Goal: Information Seeking & Learning: Learn about a topic

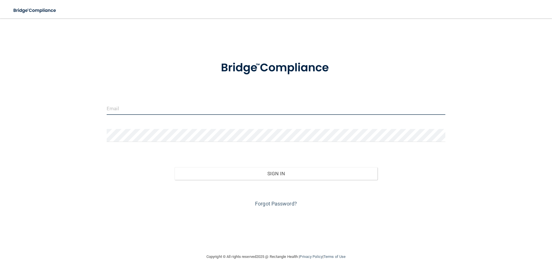
click at [122, 105] on input "email" at bounding box center [276, 108] width 338 height 13
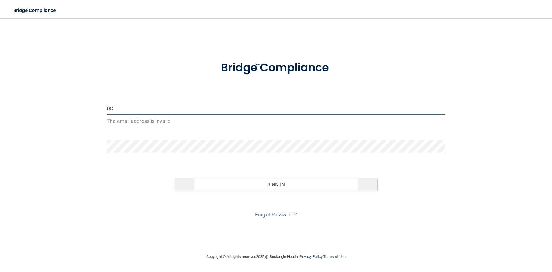
type input "D"
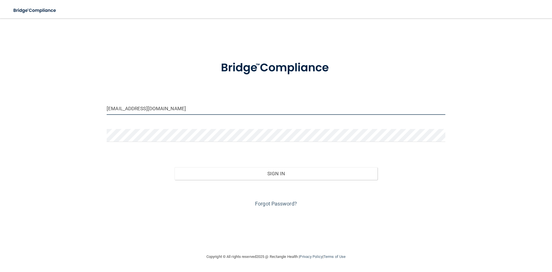
type input "[EMAIL_ADDRESS][DOMAIN_NAME]"
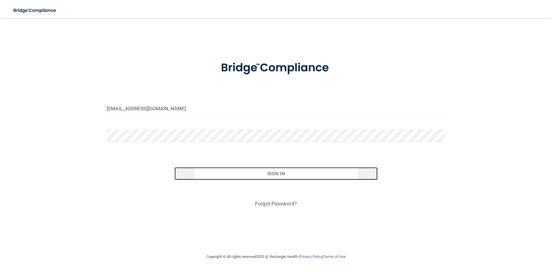
click at [241, 176] on button "Sign In" at bounding box center [275, 173] width 203 height 13
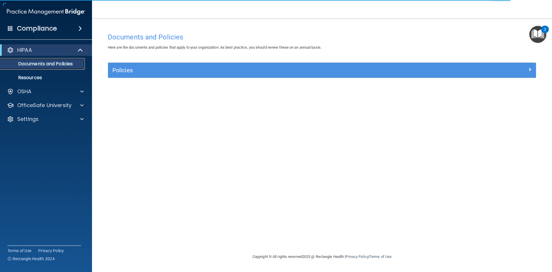
click at [49, 62] on p "Documents and Policies" at bounding box center [43, 64] width 78 height 6
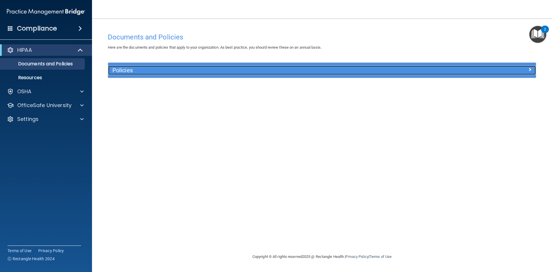
click at [213, 69] on h5 "Policies" at bounding box center [268, 70] width 312 height 6
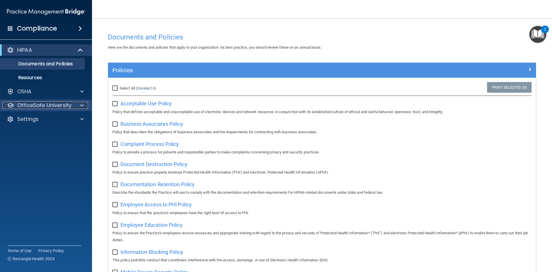
click at [47, 104] on p "OfficeSafe University" at bounding box center [44, 105] width 54 height 7
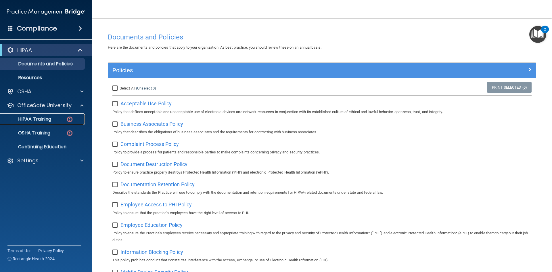
click at [48, 118] on p "HIPAA Training" at bounding box center [27, 119] width 47 height 6
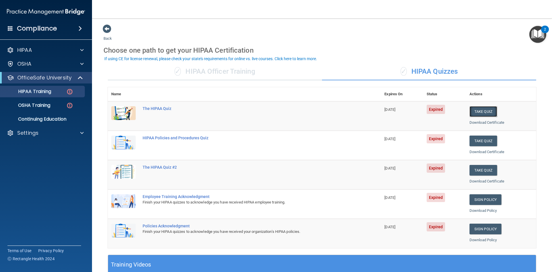
click at [484, 109] on button "Take Quiz" at bounding box center [483, 111] width 28 height 11
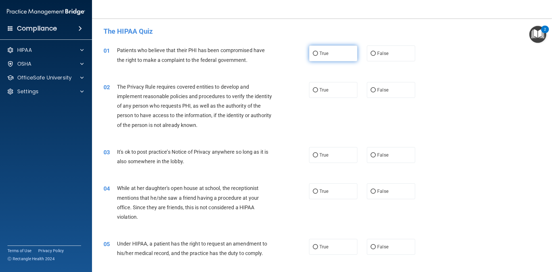
click at [319, 52] on span "True" at bounding box center [323, 53] width 9 height 5
click at [318, 52] on input "True" at bounding box center [315, 53] width 5 height 4
radio input "true"
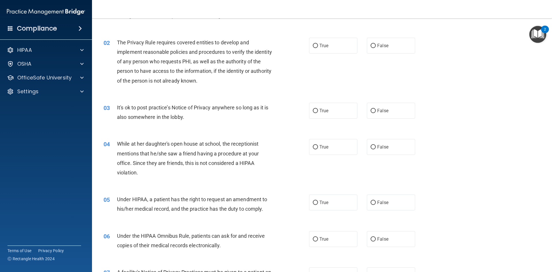
scroll to position [57, 0]
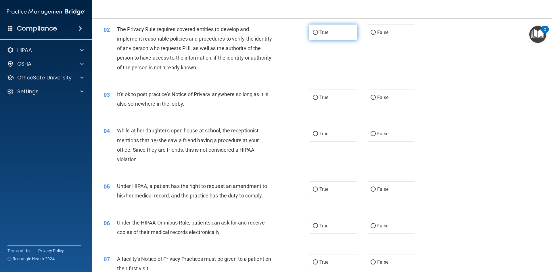
click at [319, 34] on span "True" at bounding box center [323, 32] width 9 height 5
click at [318, 34] on input "True" at bounding box center [315, 32] width 5 height 4
radio input "true"
click at [372, 97] on input "False" at bounding box center [372, 97] width 5 height 4
radio input "true"
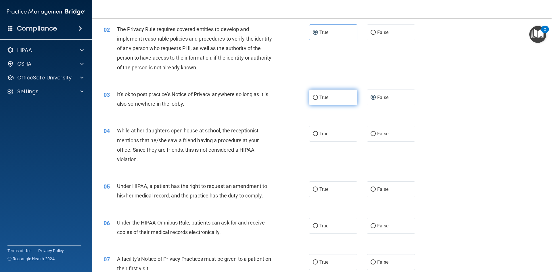
click at [320, 99] on span "True" at bounding box center [323, 97] width 9 height 5
click at [318, 99] on input "True" at bounding box center [315, 97] width 5 height 4
radio input "true"
radio input "false"
click at [379, 132] on span "False" at bounding box center [382, 133] width 11 height 5
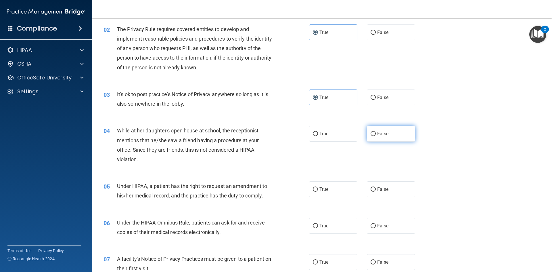
click at [376, 132] on input "False" at bounding box center [372, 134] width 5 height 4
radio input "true"
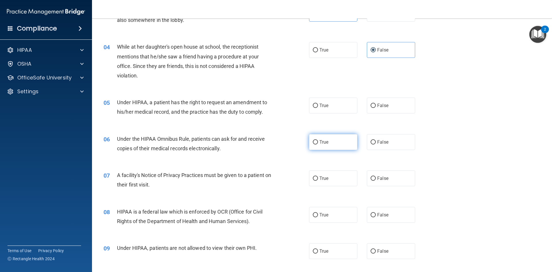
scroll to position [144, 0]
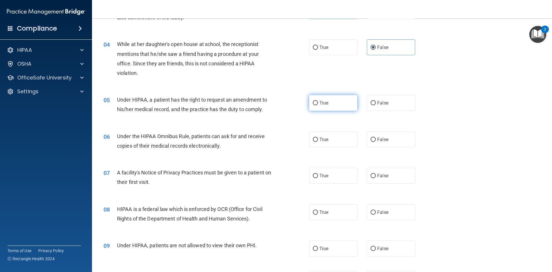
click at [331, 102] on label "True" at bounding box center [333, 103] width 48 height 16
click at [318, 102] on input "True" at bounding box center [315, 103] width 5 height 4
radio input "true"
click at [319, 142] on span "True" at bounding box center [323, 138] width 9 height 5
click at [318, 142] on input "True" at bounding box center [315, 139] width 5 height 4
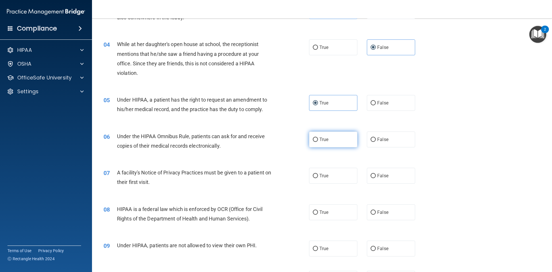
radio input "true"
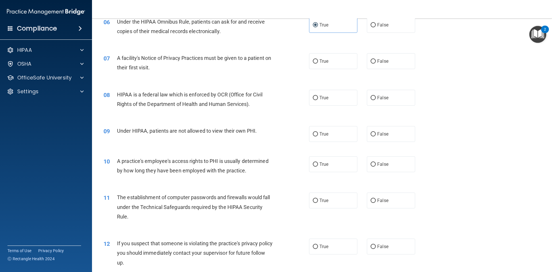
scroll to position [259, 0]
click at [492, 92] on div "08 HIPAA is a federal law which is enforced by OCR (Office for Civil Rights of …" at bounding box center [321, 100] width 445 height 36
